Goal: Information Seeking & Learning: Stay updated

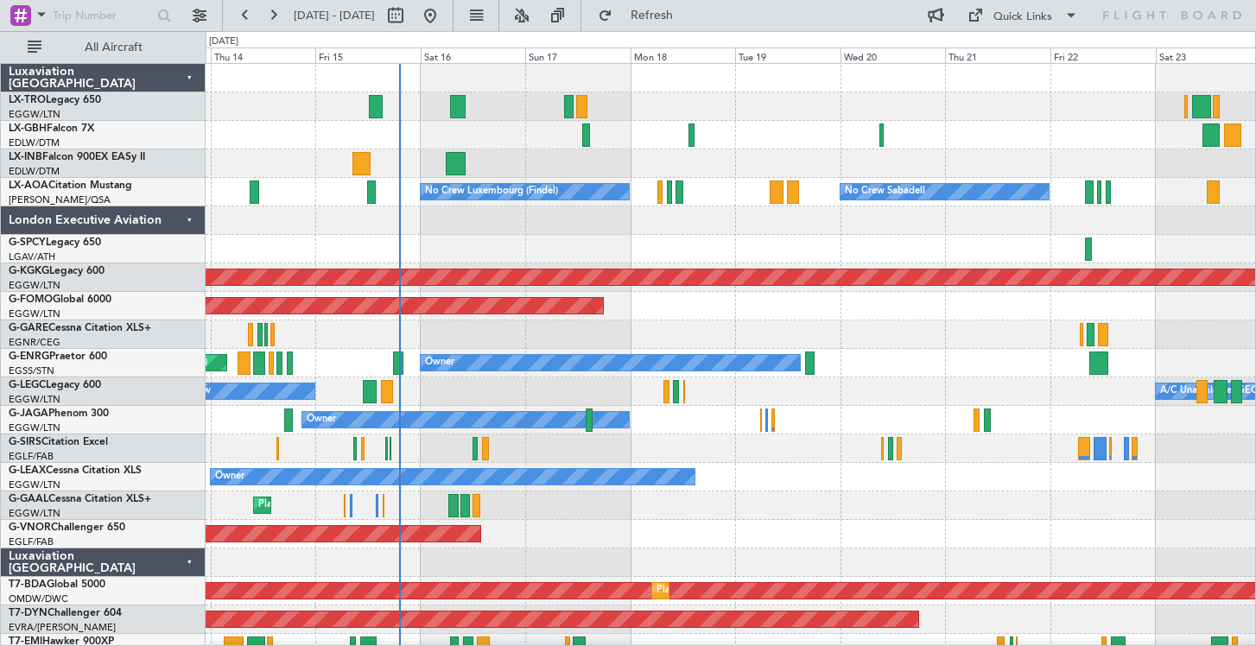
click at [728, 101] on div "Unplanned Maint [GEOGRAPHIC_DATA] ([GEOGRAPHIC_DATA])" at bounding box center [731, 106] width 1050 height 29
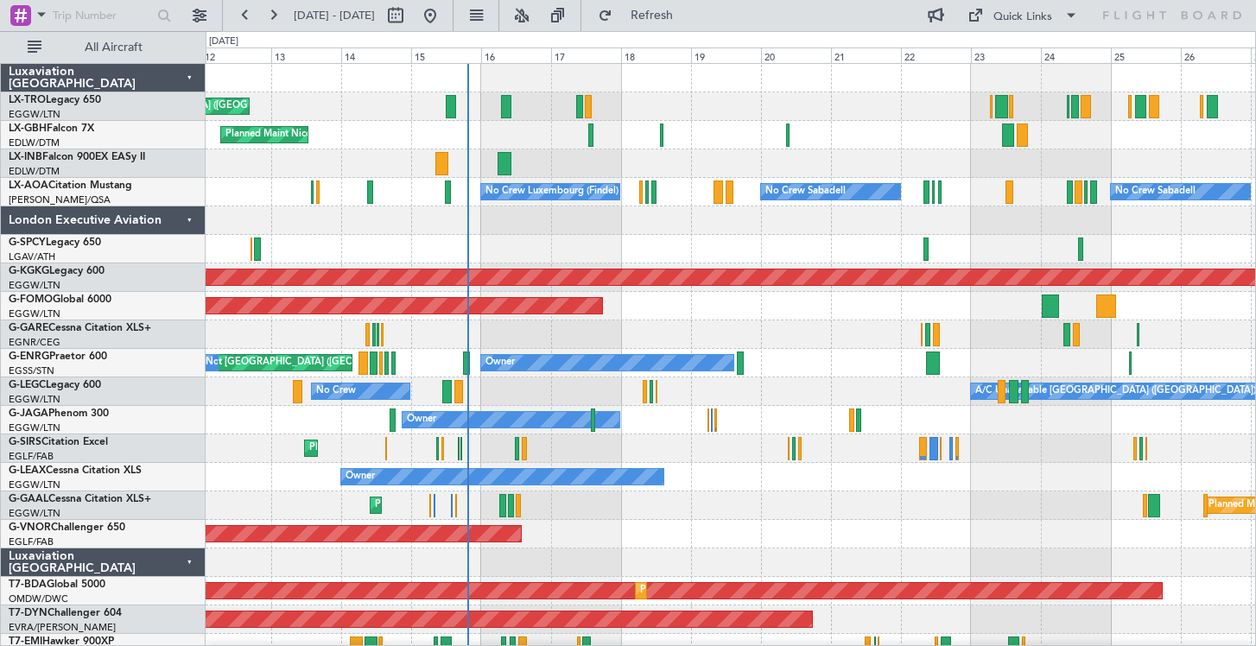
click at [898, 116] on div "Unplanned Maint [GEOGRAPHIC_DATA] ([GEOGRAPHIC_DATA]) Planned Maint" at bounding box center [731, 106] width 1050 height 29
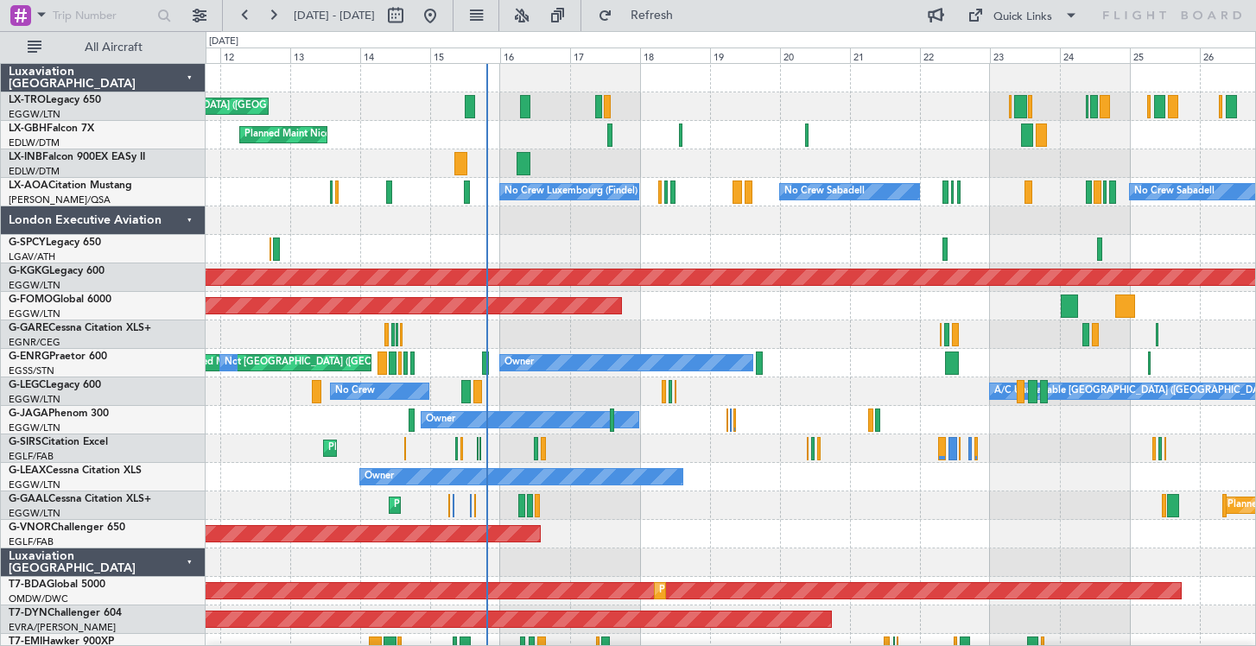
click at [675, 314] on div "Planned Maint Windsor Locks ([PERSON_NAME] Intl)" at bounding box center [731, 306] width 1050 height 29
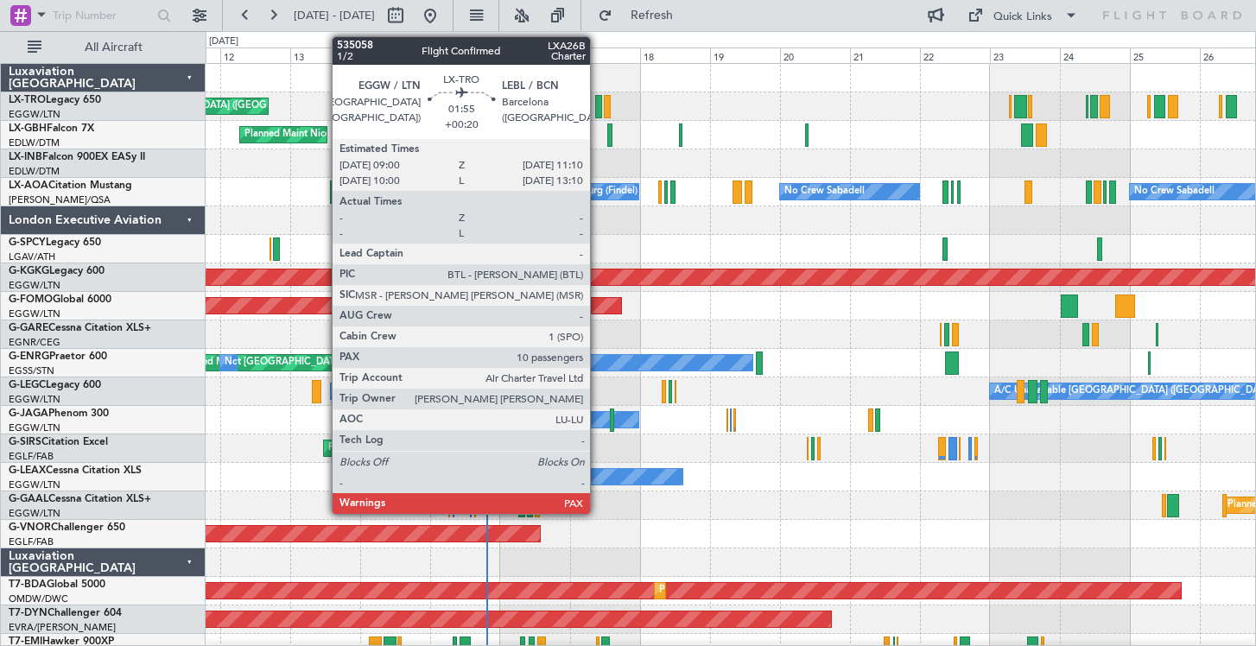
click at [598, 110] on div at bounding box center [598, 106] width 7 height 23
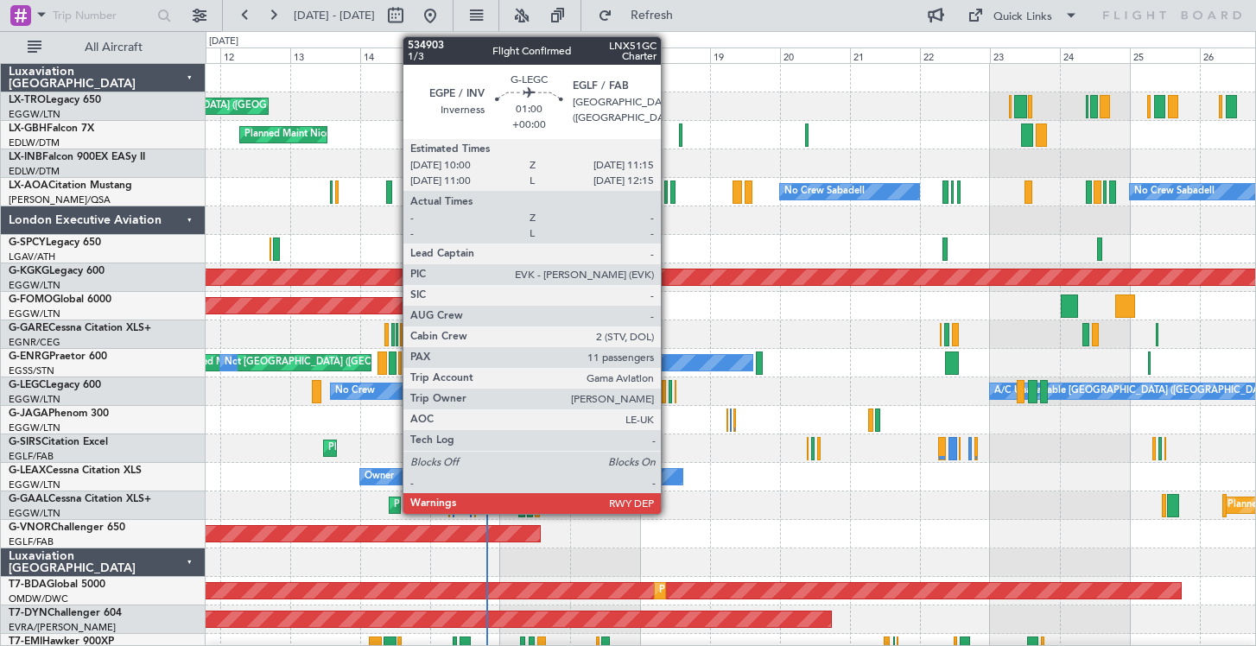
click at [669, 389] on div at bounding box center [671, 391] width 4 height 23
